Goal: Task Accomplishment & Management: Use online tool/utility

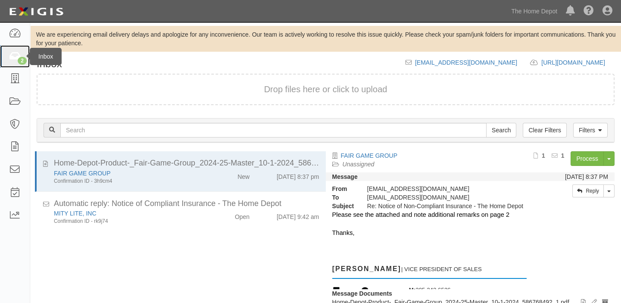
click at [18, 49] on link "2" at bounding box center [15, 56] width 30 height 23
click at [543, 1] on ul "The Home Depot [GEOGRAPHIC_DATA] of [GEOGRAPHIC_DATA] THD [GEOGRAPHIC_DATA] Mer…" at bounding box center [563, 11] width 114 height 22
click at [541, 10] on link "The Home Depot" at bounding box center [533, 11] width 55 height 17
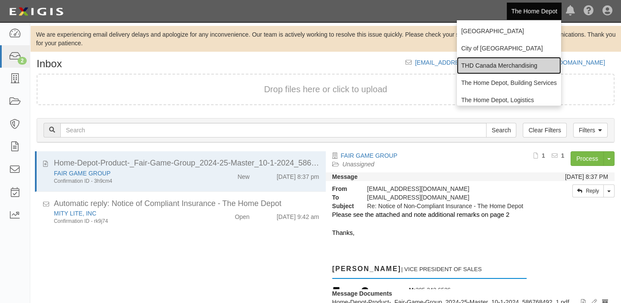
click at [510, 67] on link "THD Canada Merchandising" at bounding box center [509, 65] width 104 height 17
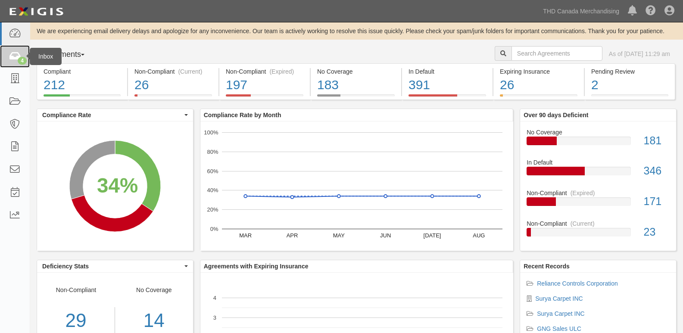
click at [23, 55] on link "4" at bounding box center [15, 56] width 30 height 23
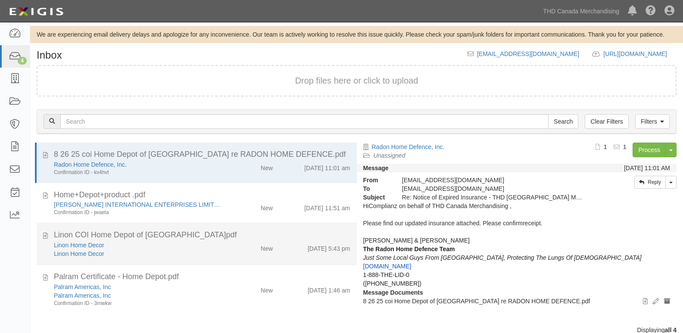
click at [229, 256] on div "Linon Home Decor Linon Home Decor New 9/3/25 5:43 pm" at bounding box center [201, 249] width 309 height 17
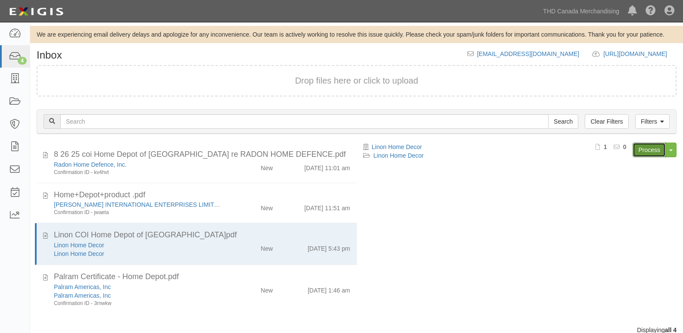
click at [639, 150] on link "Process" at bounding box center [648, 150] width 33 height 15
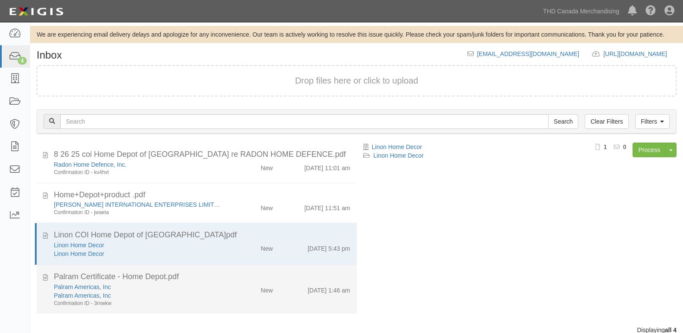
click at [184, 281] on div "Palram Certificate - Home Depot.pdf" at bounding box center [202, 276] width 296 height 11
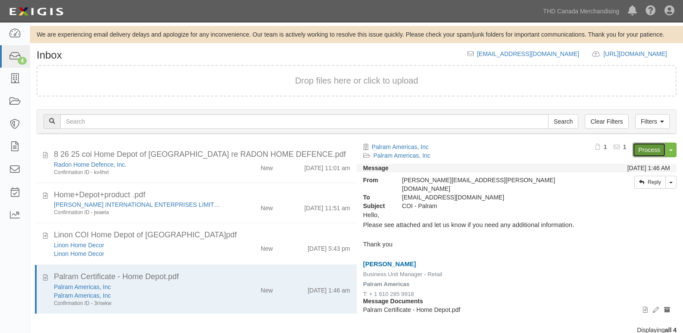
click at [661, 155] on link "Process" at bounding box center [648, 150] width 33 height 15
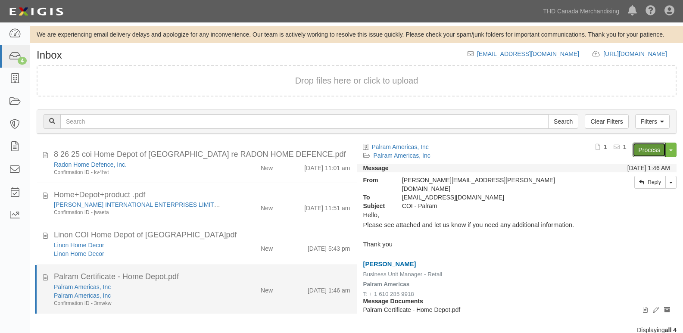
scroll to position [14, 0]
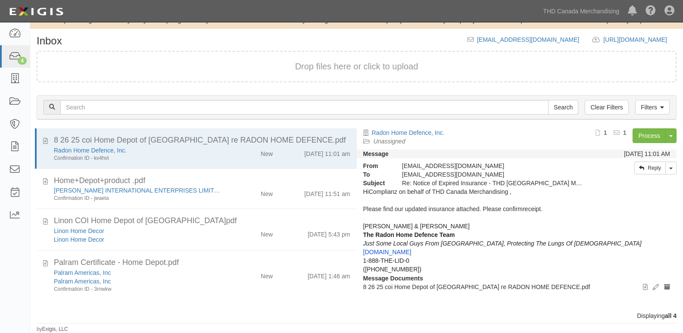
scroll to position [14, 0]
click at [18, 34] on icon at bounding box center [15, 34] width 12 height 10
click at [599, 12] on link "THD Canada Merchandising" at bounding box center [580, 11] width 85 height 17
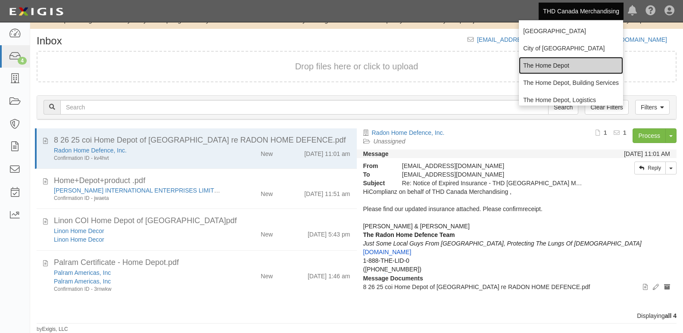
click at [553, 61] on link "The Home Depot" at bounding box center [571, 65] width 104 height 17
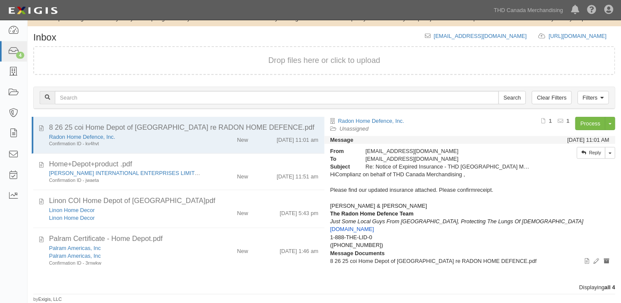
scroll to position [14, 0]
